Goal: Task Accomplishment & Management: Manage account settings

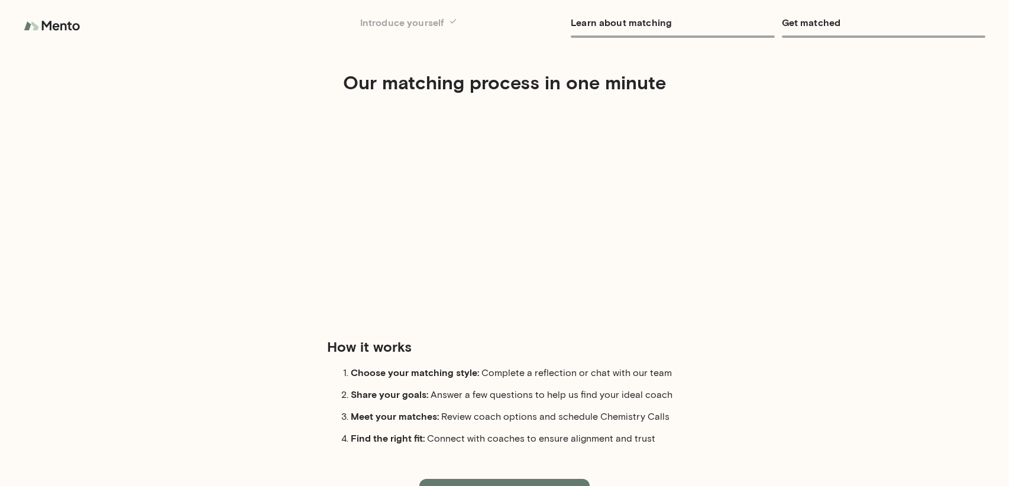
scroll to position [47, 0]
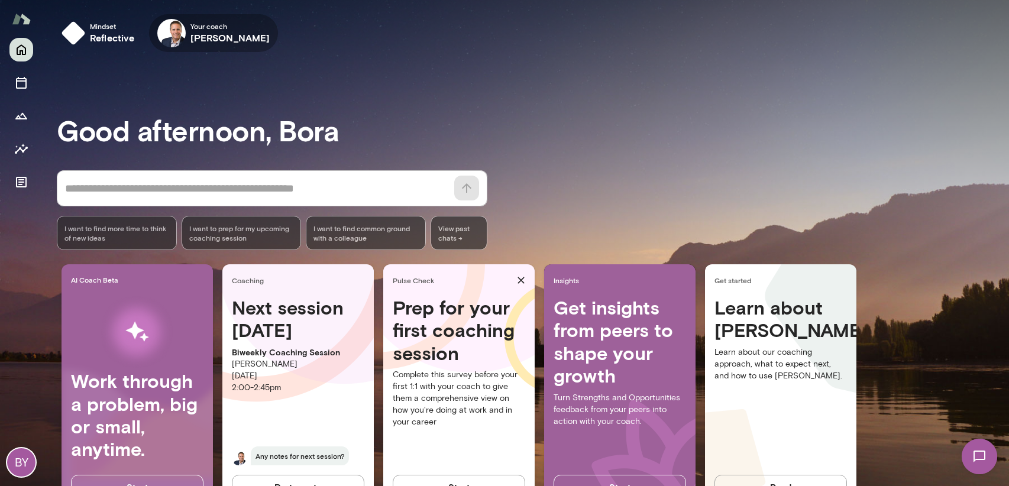
click at [0, 0] on icon "button" at bounding box center [0, 0] width 0 height 0
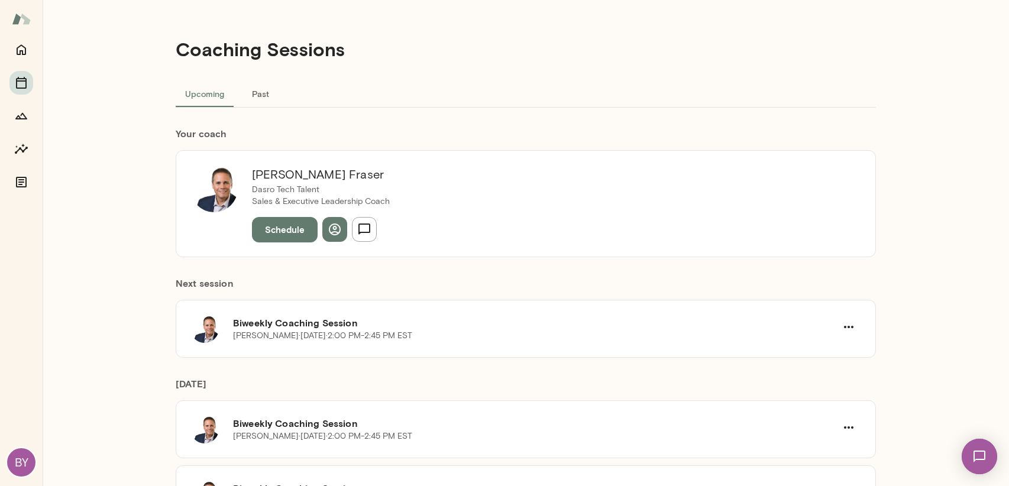
scroll to position [59, 0]
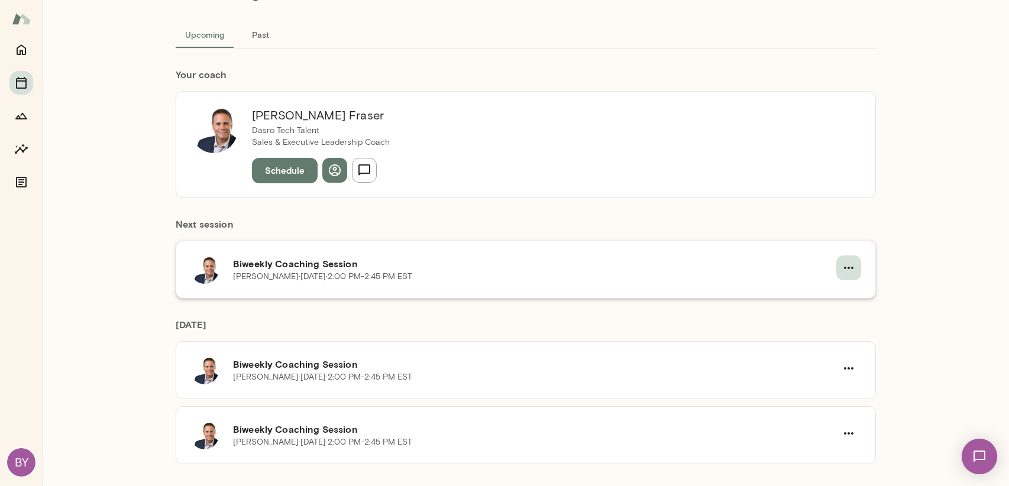
click at [853, 267] on button "button" at bounding box center [848, 268] width 25 height 25
click at [818, 319] on span "Cancel" at bounding box center [823, 317] width 51 height 14
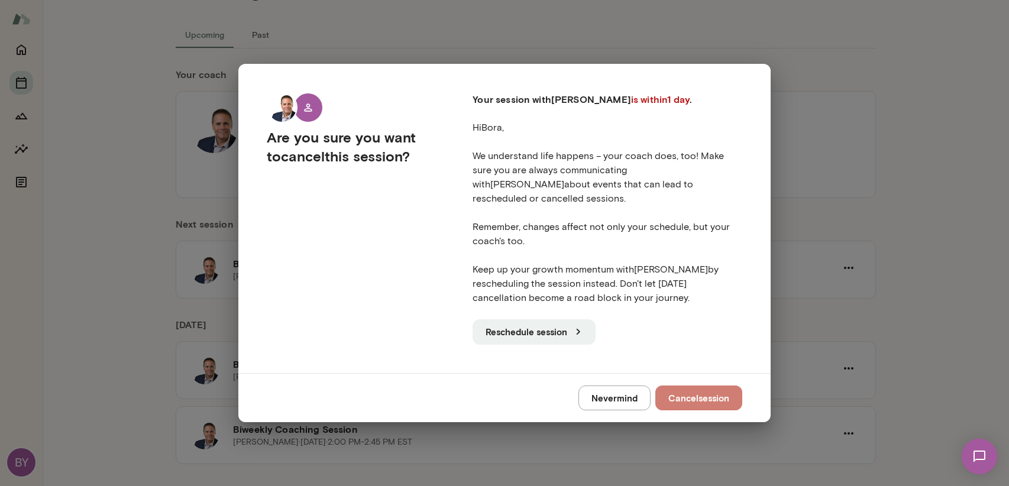
click at [701, 393] on button "Cancel session" at bounding box center [698, 398] width 87 height 25
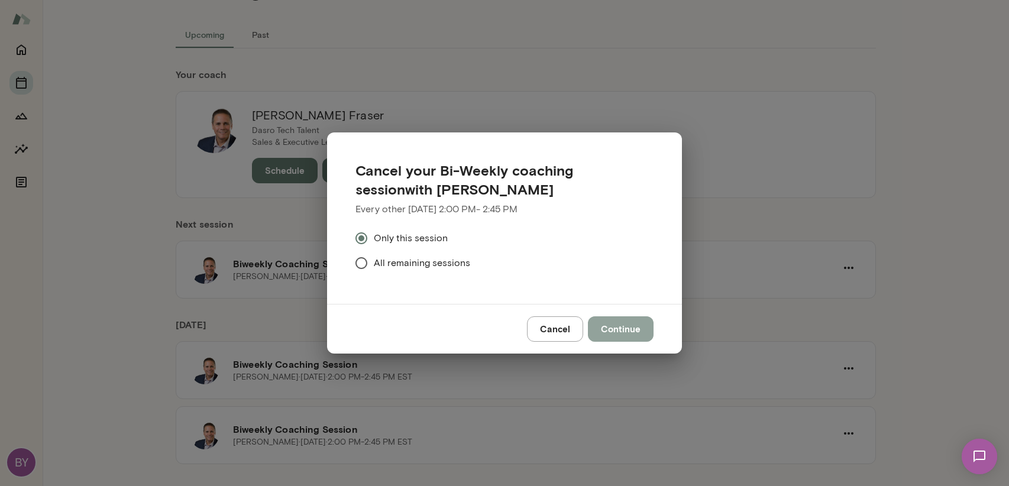
click at [620, 336] on button "Continue" at bounding box center [621, 328] width 66 height 25
